Goal: Find specific page/section: Find specific page/section

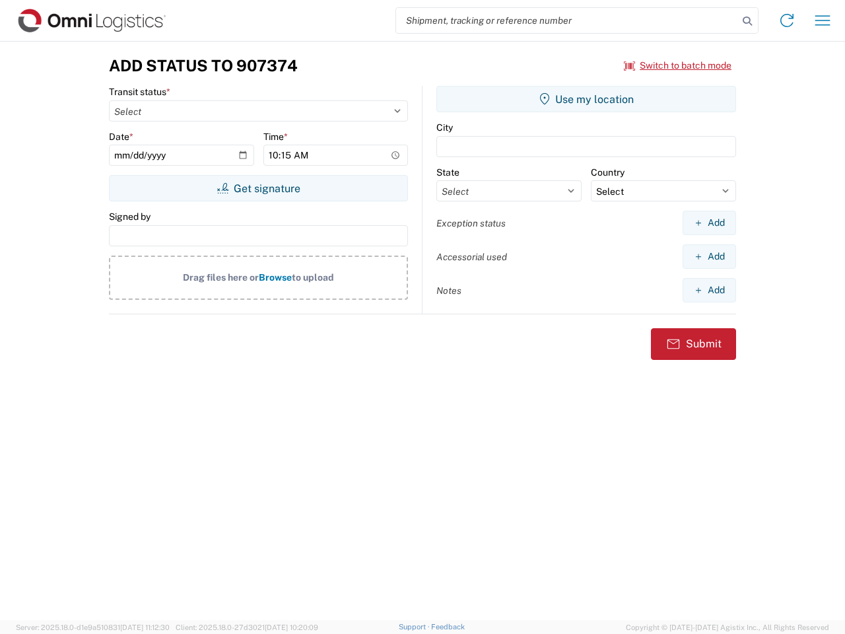
click at [567, 20] on input "search" at bounding box center [567, 20] width 342 height 25
click at [747, 21] on icon at bounding box center [747, 21] width 18 height 18
click at [787, 20] on icon at bounding box center [786, 20] width 21 height 21
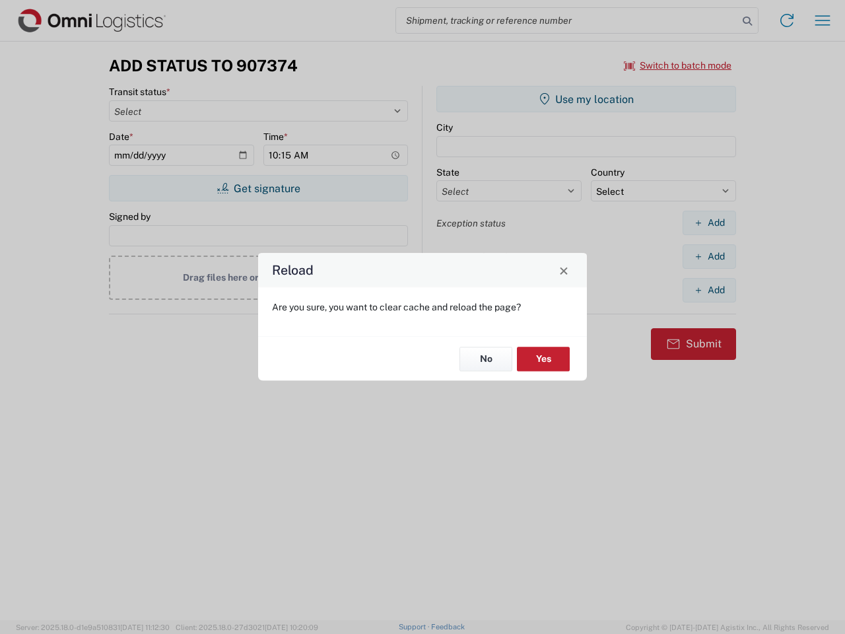
click at [823, 20] on div "Reload Are you sure, you want to clear cache and reload the page? No Yes" at bounding box center [422, 317] width 845 height 634
click at [678, 65] on div "Reload Are you sure, you want to clear cache and reload the page? No Yes" at bounding box center [422, 317] width 845 height 634
click at [258, 188] on div "Reload Are you sure, you want to clear cache and reload the page? No Yes" at bounding box center [422, 317] width 845 height 634
click at [586, 99] on div "Reload Are you sure, you want to clear cache and reload the page? No Yes" at bounding box center [422, 317] width 845 height 634
click at [709, 222] on div "Reload Are you sure, you want to clear cache and reload the page? No Yes" at bounding box center [422, 317] width 845 height 634
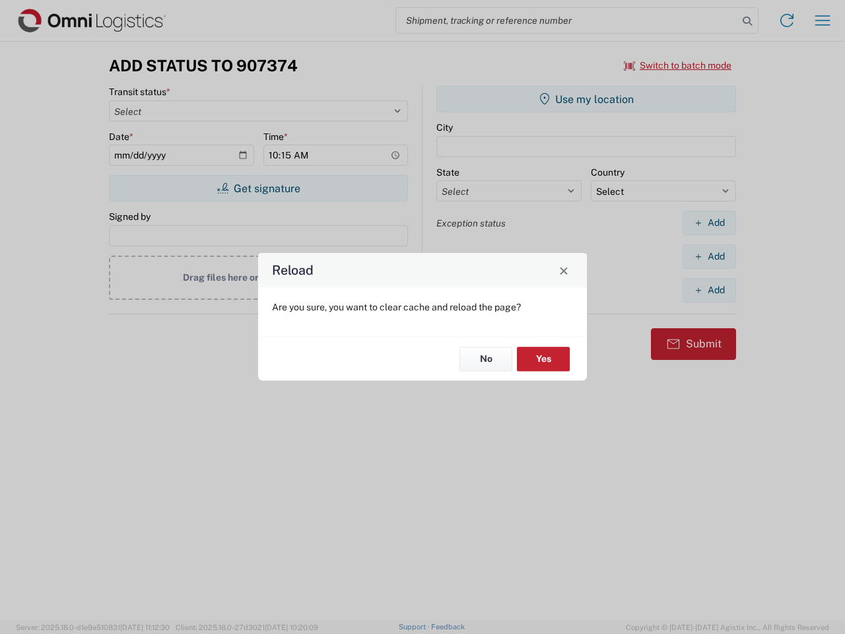
click at [709, 256] on div "Reload Are you sure, you want to clear cache and reload the page? No Yes" at bounding box center [422, 317] width 845 height 634
click at [709, 290] on div "Reload Are you sure, you want to clear cache and reload the page? No Yes" at bounding box center [422, 317] width 845 height 634
